Goal: Task Accomplishment & Management: Complete application form

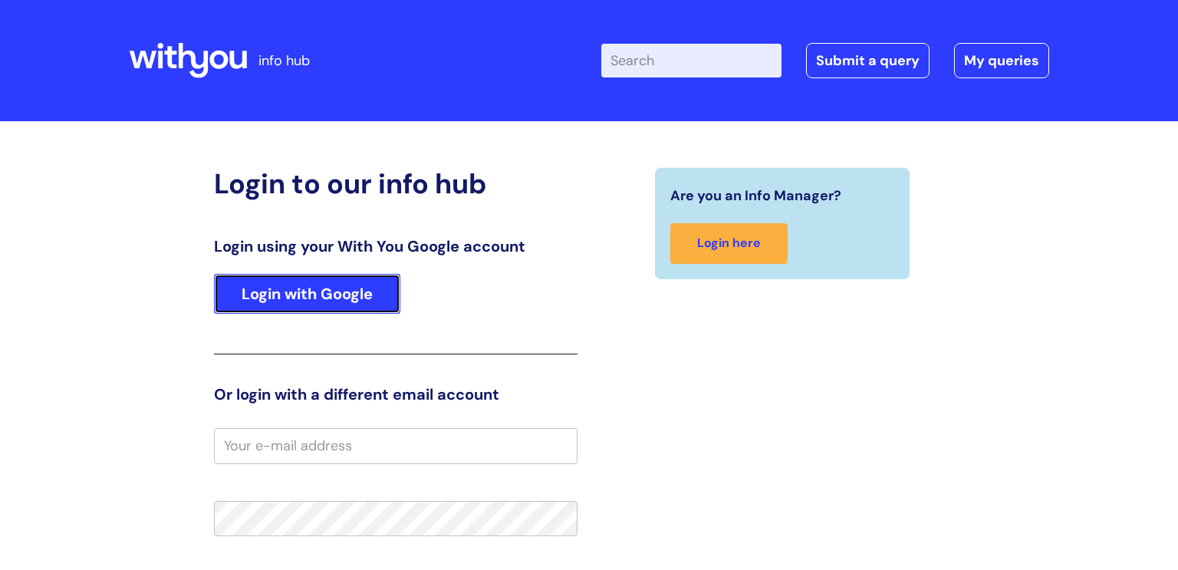
click at [308, 291] on link "Login with Google" at bounding box center [307, 294] width 186 height 40
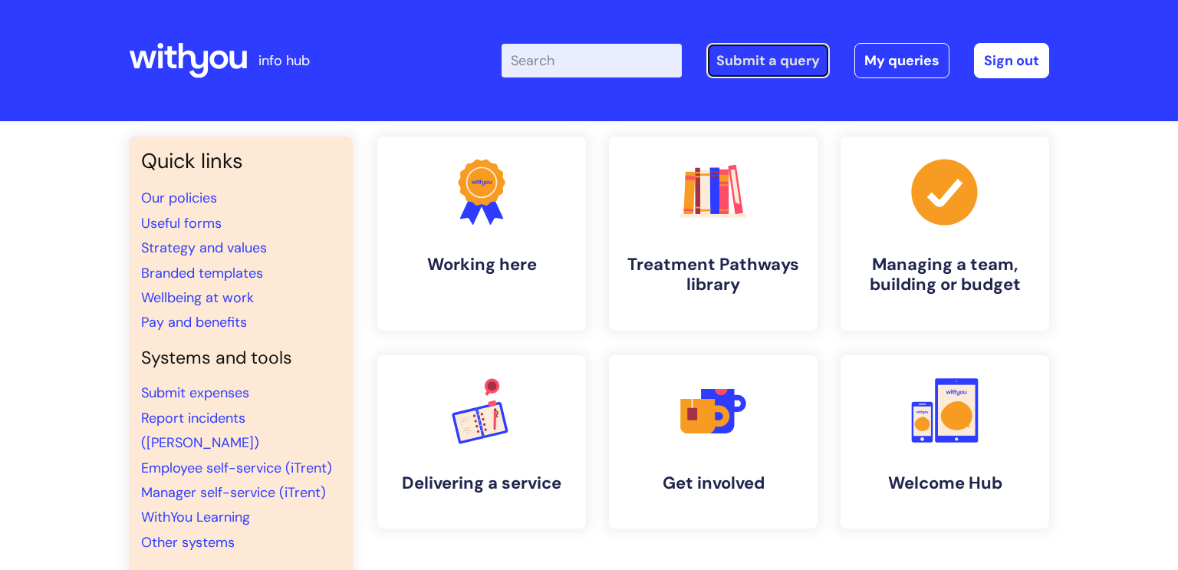
click at [801, 60] on link "Submit a query" at bounding box center [767, 60] width 123 height 35
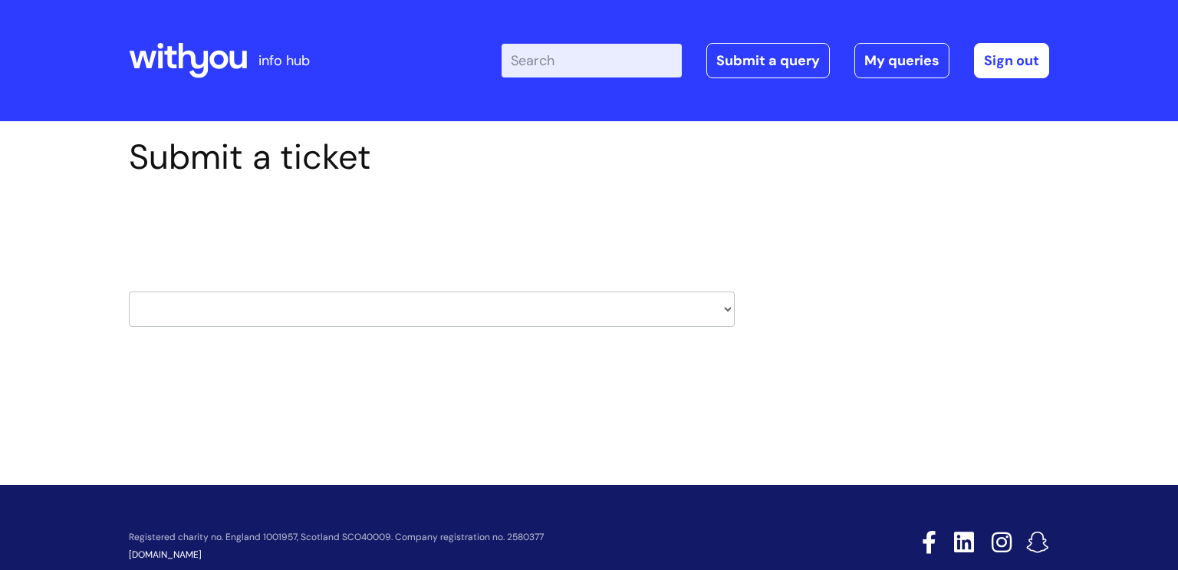
click at [727, 310] on select "HR / People IT and Support Clinical Drug Alerts Finance Accounts Data Support T…" at bounding box center [432, 308] width 606 height 35
select select "it_and_support"
click at [129, 291] on select "HR / People IT and Support Clinical Drug Alerts Finance Accounts Data Support T…" at bounding box center [432, 308] width 606 height 35
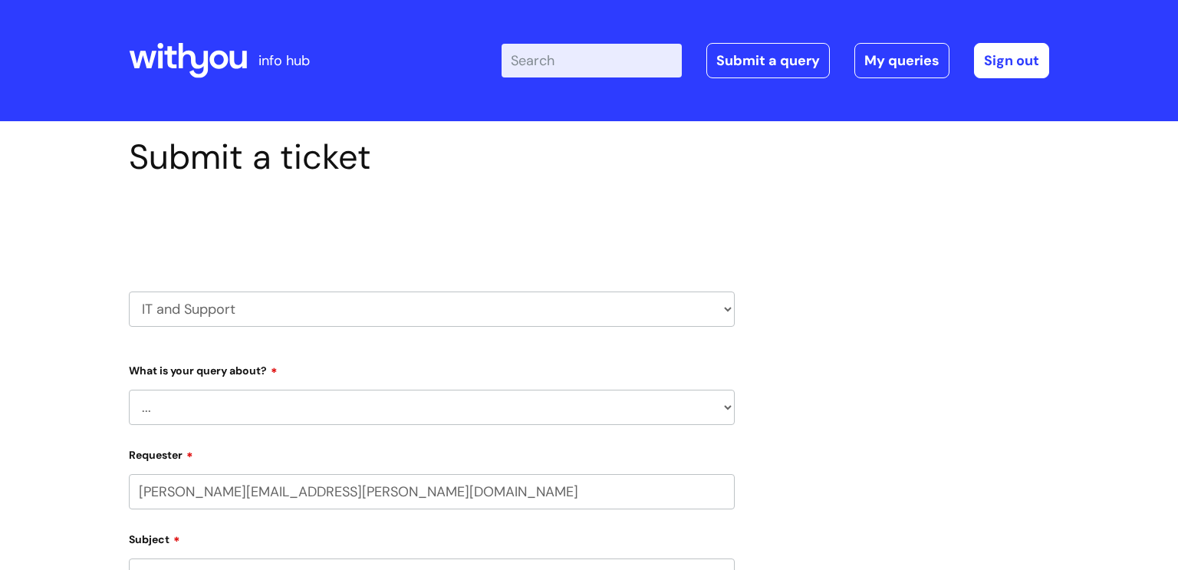
select select "80004286534"
click at [729, 410] on select "... Mobile Phone Reset & MFA Accounts, Starters and Leavers IT Hardware issue I…" at bounding box center [432, 407] width 606 height 35
select select "Something Else"
click at [129, 390] on select "... Mobile Phone Reset & MFA Accounts, Starters and Leavers IT Hardware issue I…" at bounding box center [432, 407] width 606 height 35
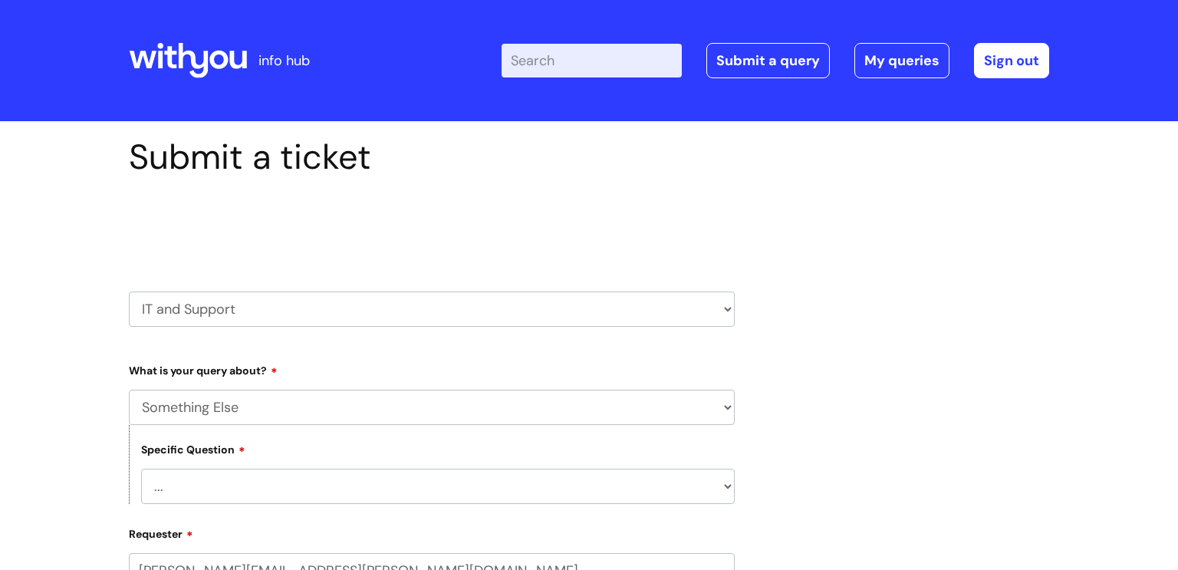
click at [728, 409] on select "... Mobile Phone Reset & MFA Accounts, Starters and Leavers IT Hardware issue I…" at bounding box center [432, 407] width 606 height 35
click at [728, 488] on select "... My problem is not listed" at bounding box center [438, 486] width 594 height 35
select select "My problem is not listed"
click at [141, 469] on select "... My problem is not listed" at bounding box center [438, 486] width 594 height 35
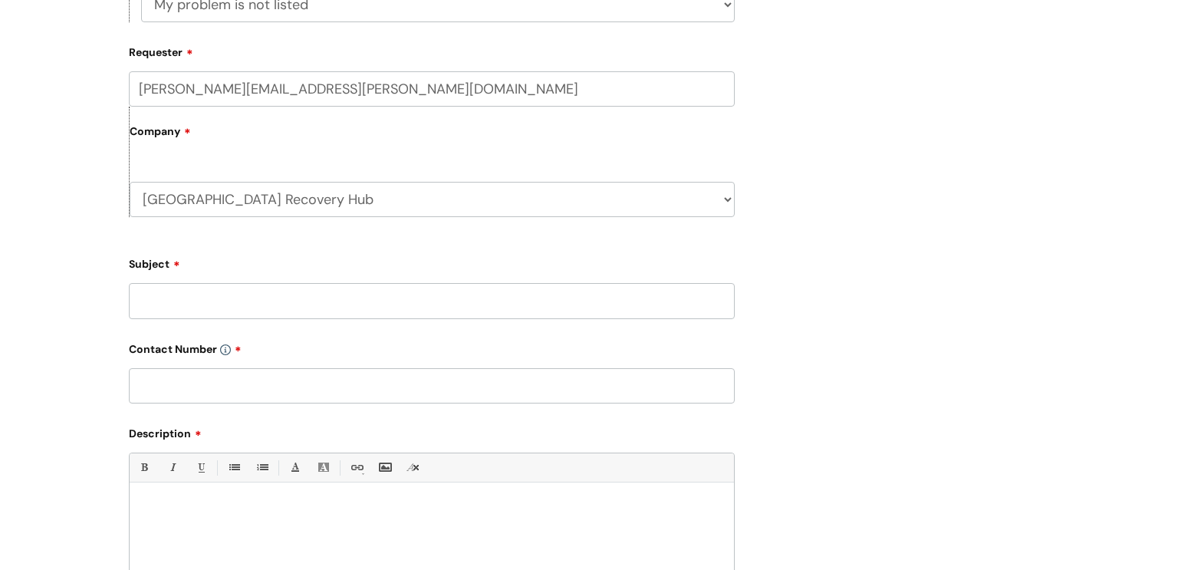
scroll to position [485, 0]
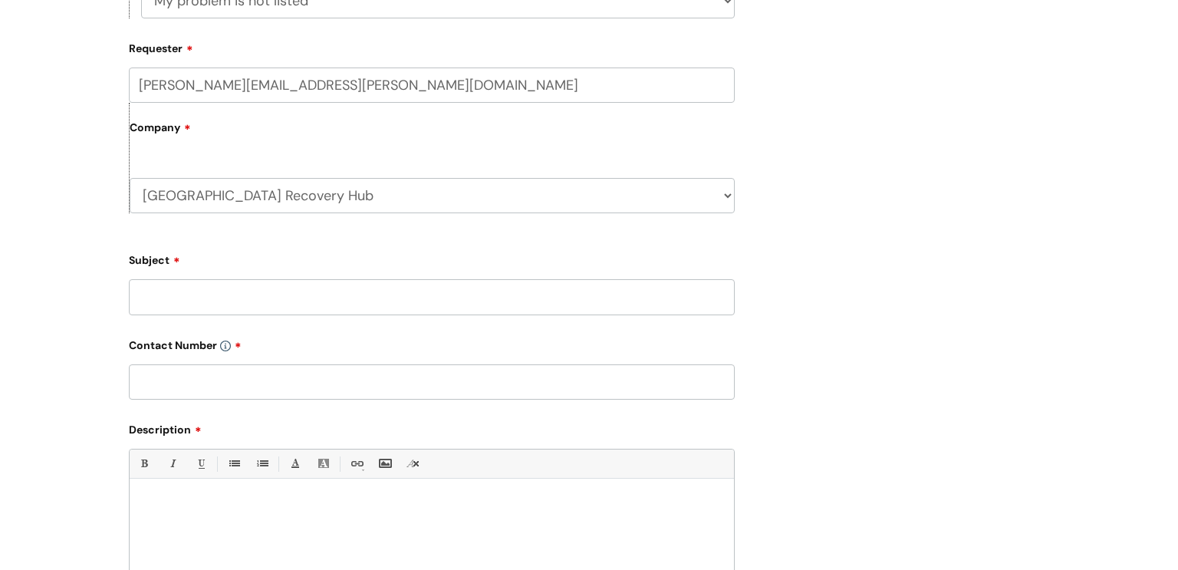
click at [368, 302] on input "Subject" at bounding box center [432, 296] width 606 height 35
type input "mobile phone"
click at [301, 391] on input "text" at bounding box center [432, 381] width 606 height 35
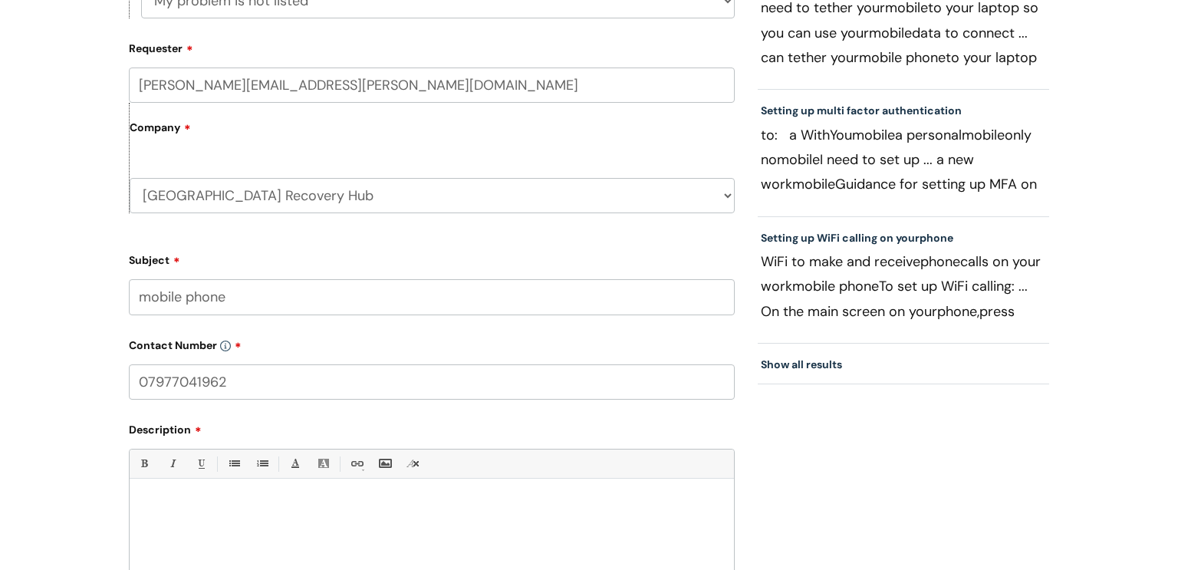
type input "07977041962"
click at [205, 512] on div at bounding box center [432, 540] width 604 height 106
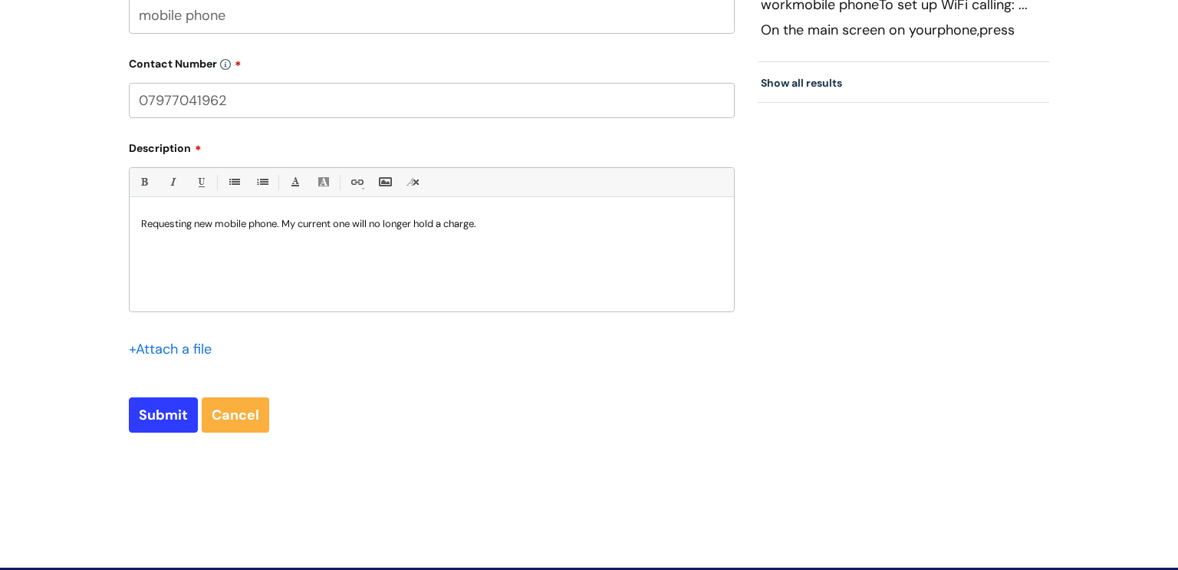
scroll to position [770, 0]
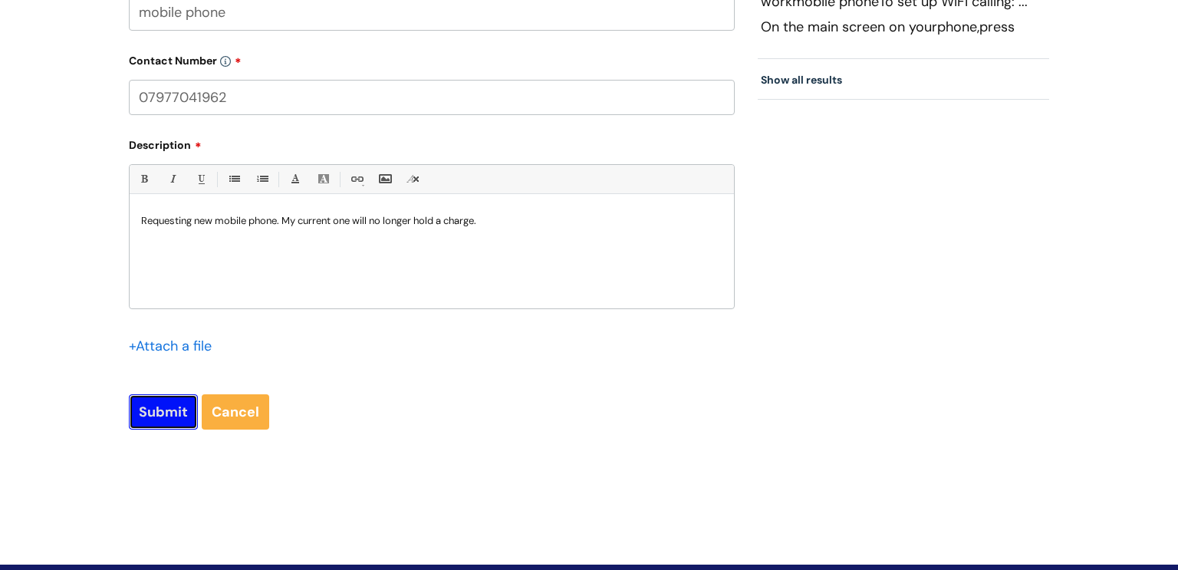
click at [167, 405] on input "Submit" at bounding box center [163, 411] width 69 height 35
type input "Please Wait..."
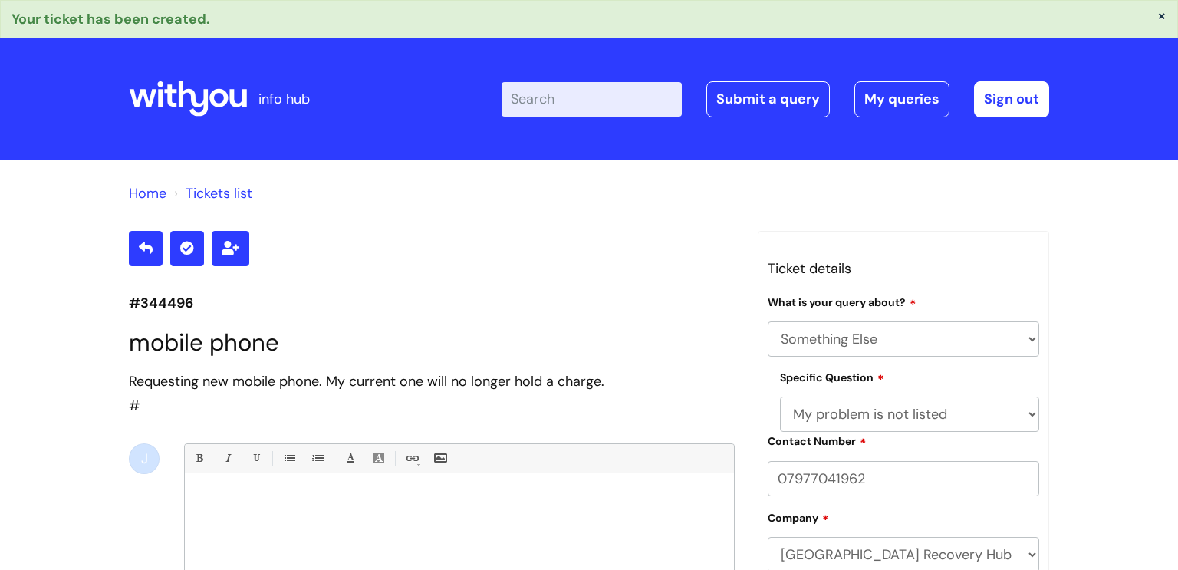
select select "Something Else"
select select "My problem is not listed"
